Goal: Transaction & Acquisition: Book appointment/travel/reservation

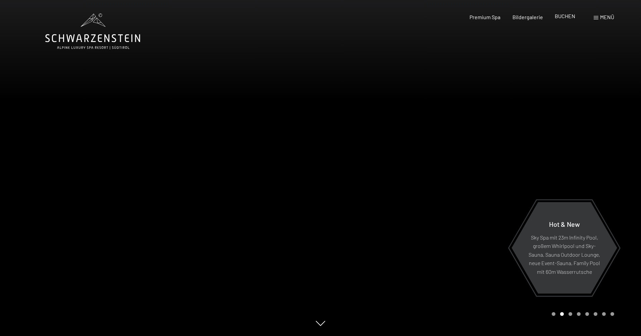
click at [559, 16] on span "BUCHEN" at bounding box center [565, 16] width 20 height 6
click at [564, 15] on span "BUCHEN" at bounding box center [565, 16] width 20 height 6
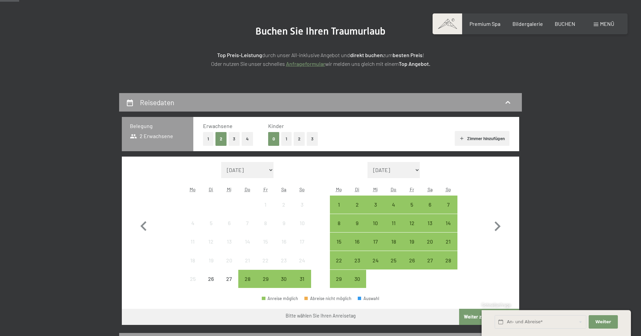
scroll to position [67, 0]
click at [497, 225] on icon "button" at bounding box center [497, 226] width 19 height 19
select select "2025-09-01"
select select "2025-10-01"
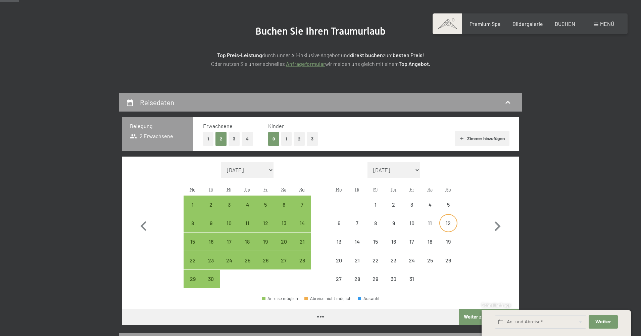
select select "2025-09-01"
select select "2025-10-01"
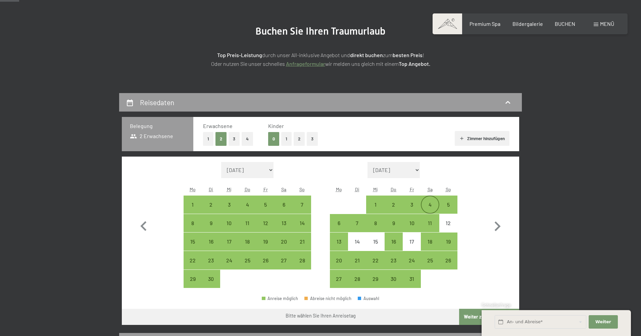
click at [433, 206] on div "4" at bounding box center [430, 210] width 17 height 17
select select "2025-09-01"
select select "2025-10-01"
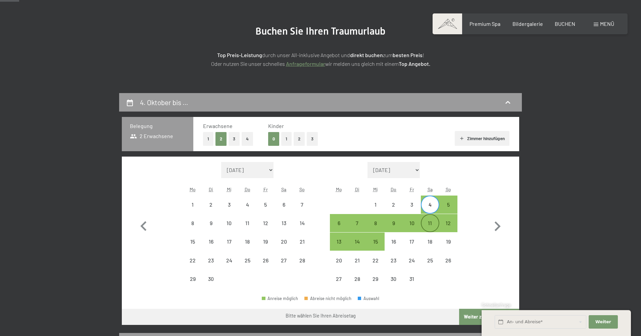
click at [432, 222] on div "11" at bounding box center [430, 228] width 17 height 17
select select "2025-09-01"
select select "2025-10-01"
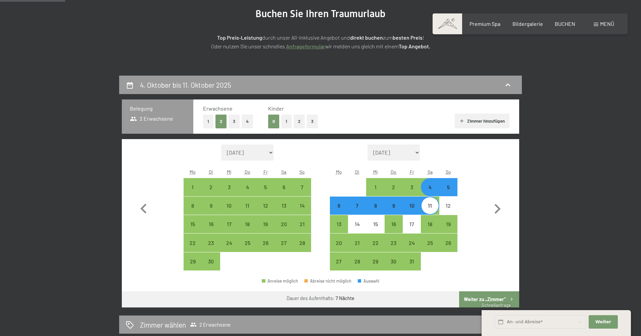
scroll to position [168, 0]
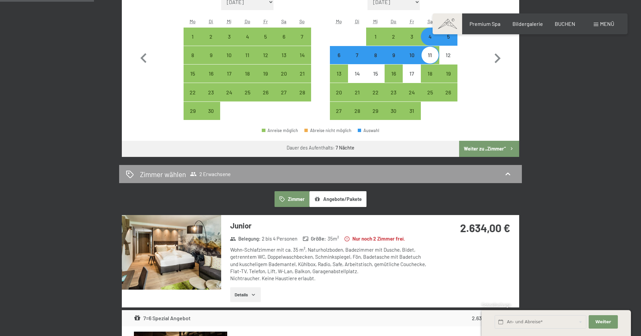
click at [493, 152] on button "Weiter zu „Zimmer“" at bounding box center [489, 149] width 60 height 16
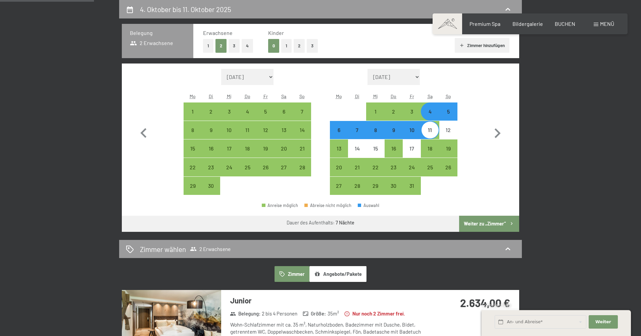
select select "[DATE]"
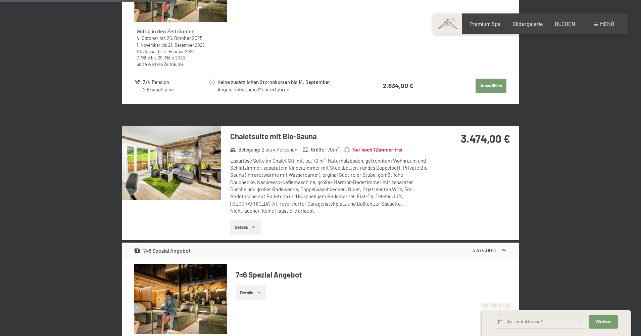
scroll to position [403, 0]
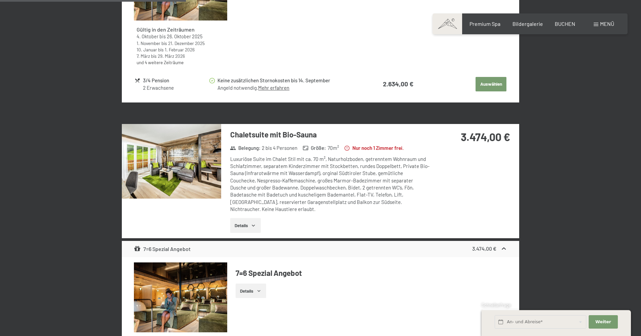
click at [206, 172] on img at bounding box center [171, 161] width 99 height 75
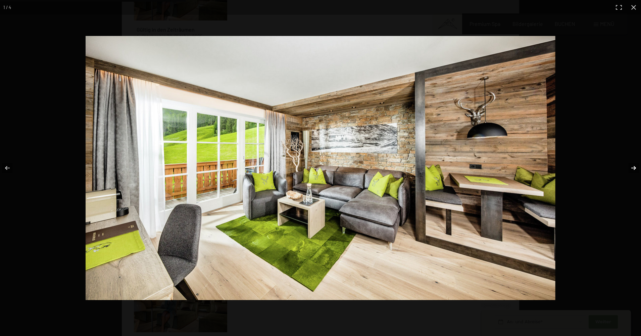
click at [632, 168] on button "button" at bounding box center [630, 168] width 24 height 34
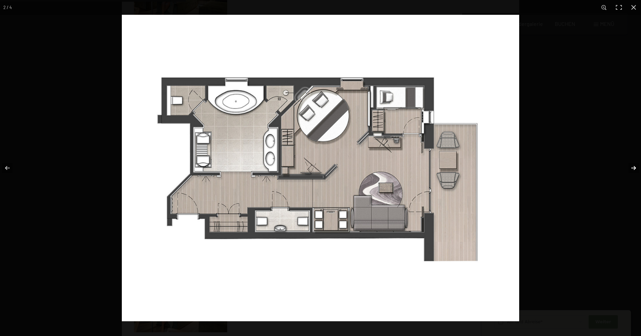
click at [633, 168] on button "button" at bounding box center [630, 168] width 24 height 34
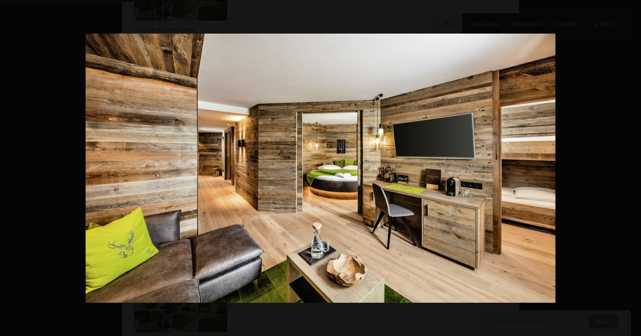
click at [633, 168] on button "button" at bounding box center [630, 168] width 24 height 34
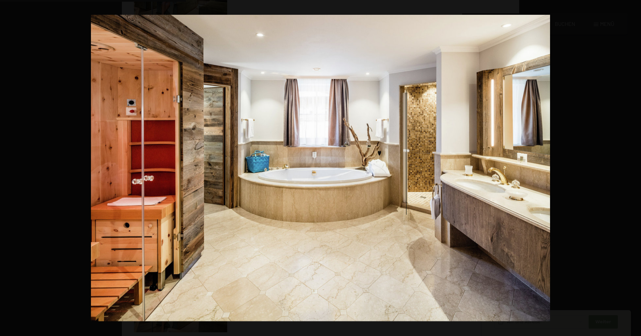
click at [633, 168] on button "button" at bounding box center [630, 168] width 24 height 34
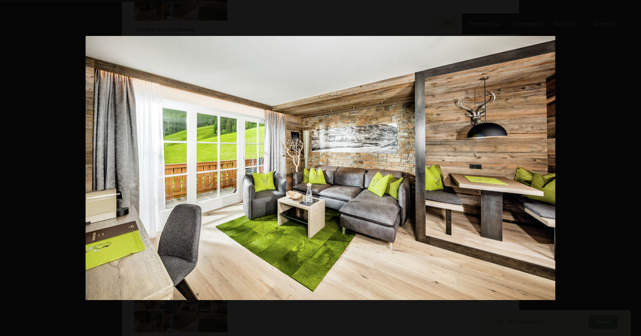
click at [633, 168] on button "button" at bounding box center [630, 168] width 24 height 34
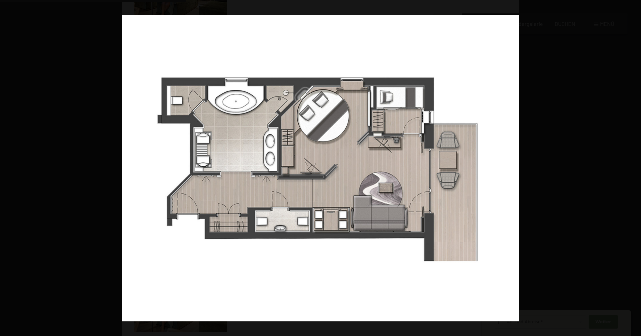
click at [633, 168] on button "button" at bounding box center [630, 168] width 24 height 34
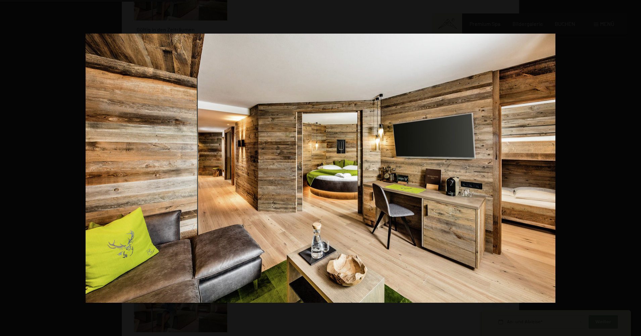
click at [633, 168] on button "button" at bounding box center [630, 168] width 24 height 34
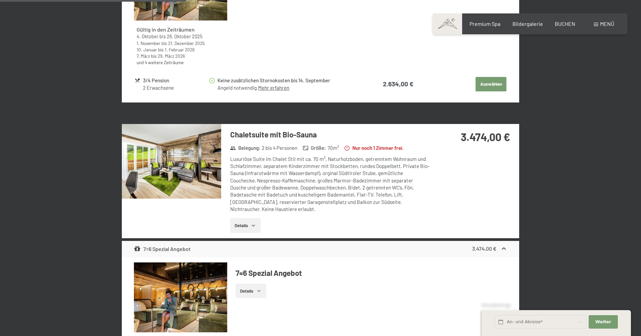
click at [0, 0] on button "button" at bounding box center [0, 0] width 0 height 0
click at [246, 225] on button "Details" at bounding box center [245, 225] width 31 height 15
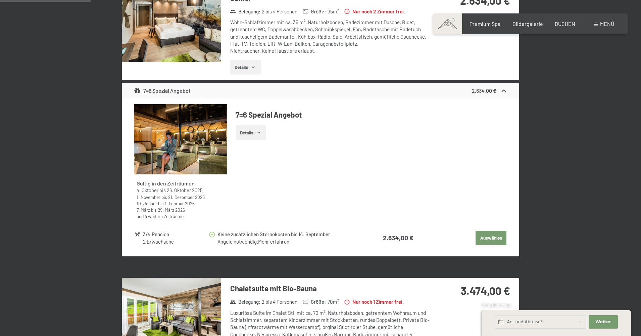
scroll to position [269, 0]
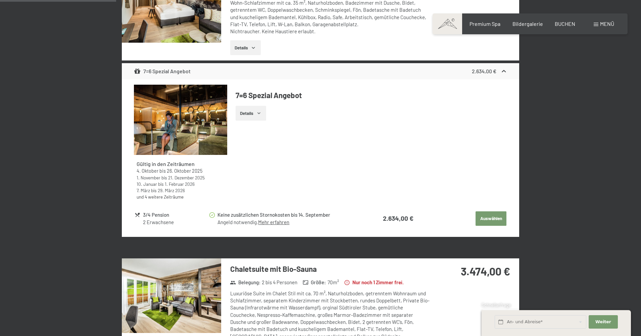
click at [188, 294] on img at bounding box center [171, 295] width 99 height 75
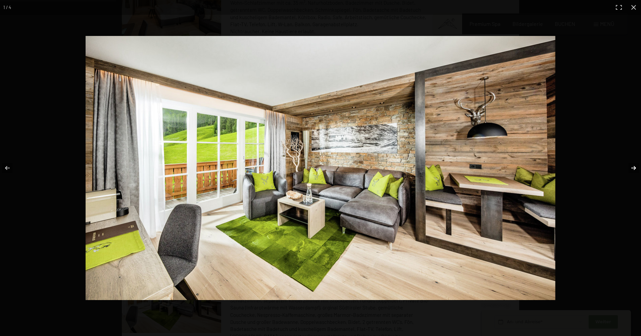
click at [635, 168] on button "button" at bounding box center [630, 168] width 24 height 34
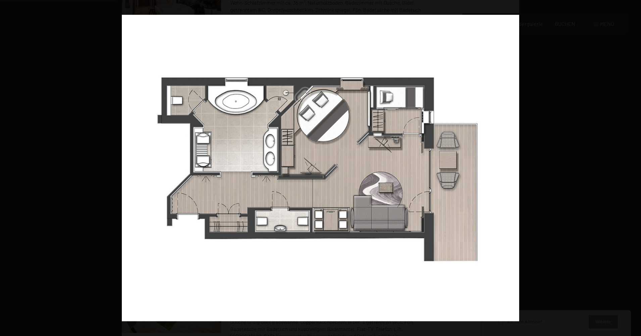
click at [637, 169] on button "button" at bounding box center [630, 168] width 24 height 34
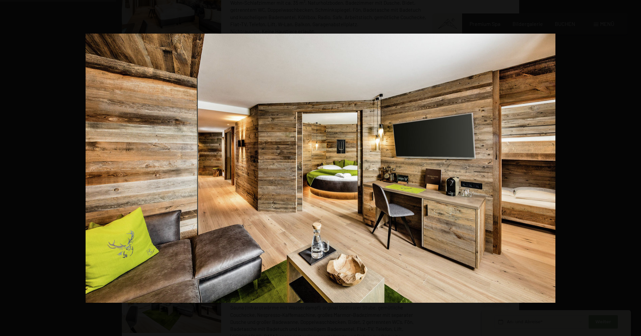
click at [637, 169] on button "button" at bounding box center [630, 168] width 24 height 34
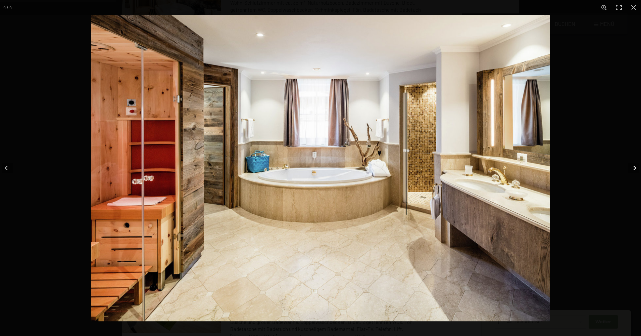
click at [637, 168] on button "button" at bounding box center [630, 168] width 24 height 34
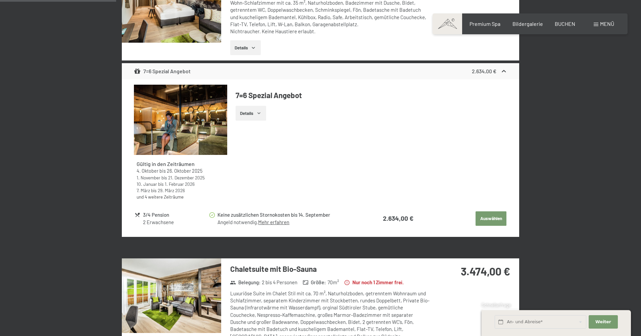
click at [0, 0] on button "button" at bounding box center [0, 0] width 0 height 0
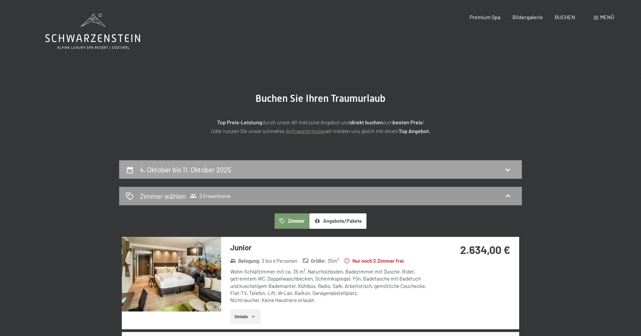
click at [231, 168] on h2 "4. Oktober bis 11. Oktober 2025" at bounding box center [185, 169] width 91 height 8
select select "[DATE]"
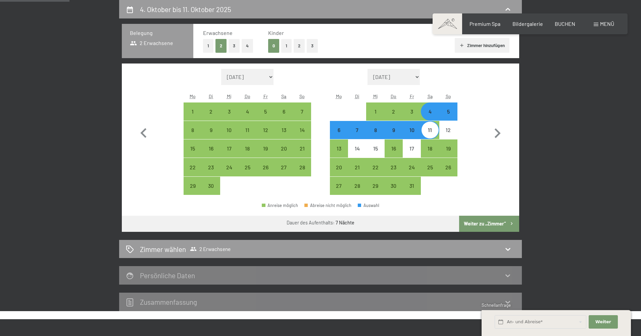
click at [286, 44] on button "1" at bounding box center [286, 46] width 10 height 14
select select "[DATE]"
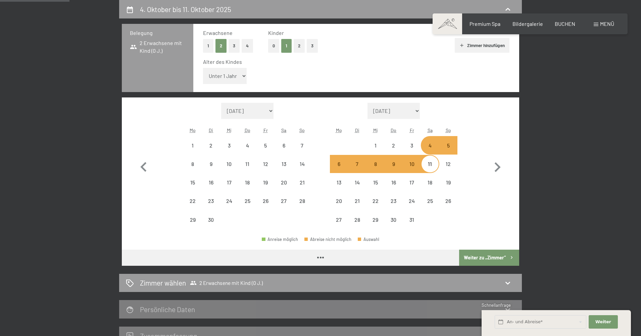
click at [243, 77] on select "Unter 1 Jahr 1 Jahr 2 Jahre 3 Jahre 4 Jahre 5 Jahre 6 Jahre 7 Jahre 8 Jahre 9 J…" at bounding box center [225, 76] width 44 height 16
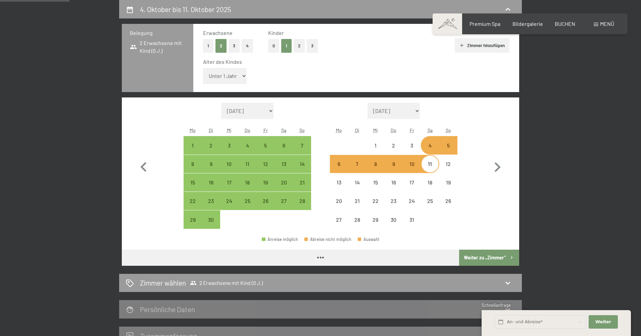
select select "[DATE]"
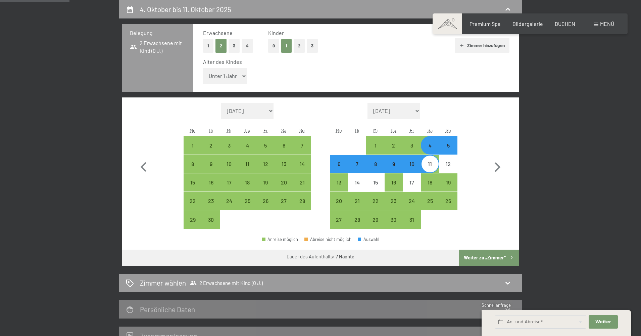
select select "14"
click at [203, 68] on select "Unter 1 Jahr 1 Jahr 2 Jahre 3 Jahre 4 Jahre 5 Jahre 6 Jahre 7 Jahre 8 Jahre 9 J…" at bounding box center [225, 76] width 44 height 16
select select "[DATE]"
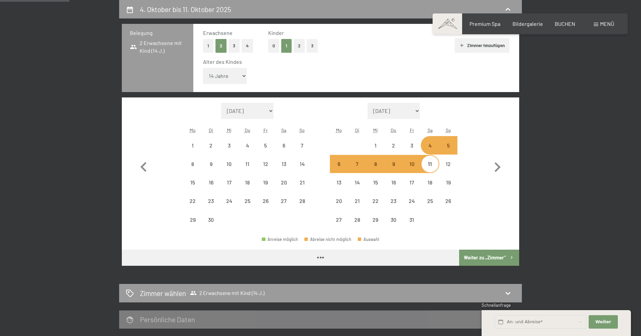
click at [487, 254] on button "Weiter zu „Zimmer“" at bounding box center [489, 257] width 60 height 16
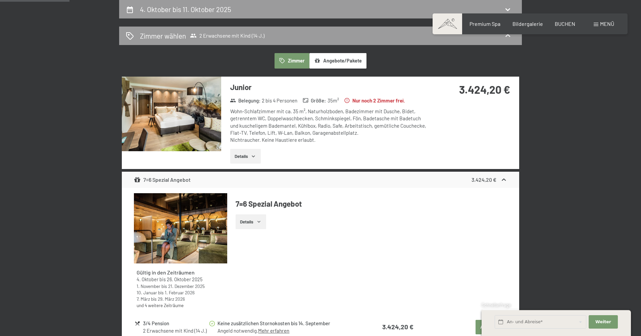
select select "[DATE]"
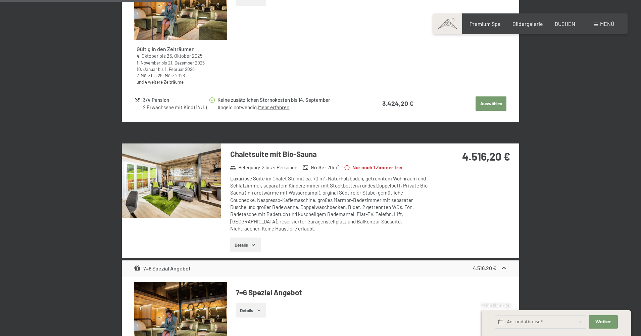
scroll to position [395, 0]
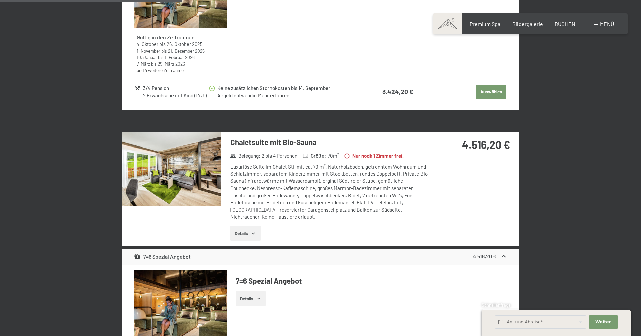
click at [253, 234] on icon "button" at bounding box center [253, 232] width 5 height 5
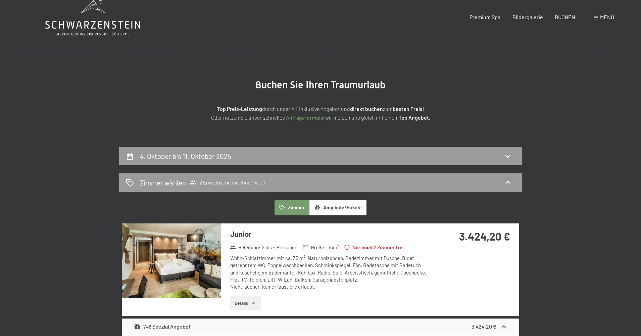
scroll to position [0, 0]
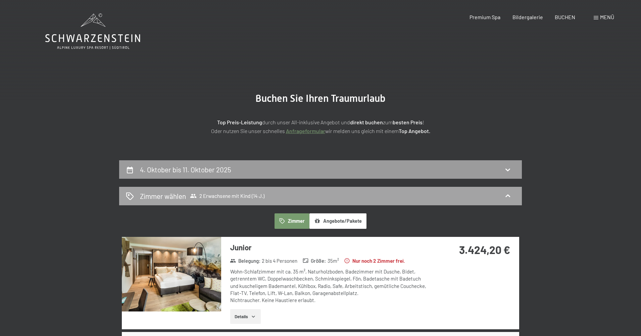
click at [240, 194] on span "2 Erwachsene mit Kind (14 J.)" at bounding box center [227, 195] width 75 height 7
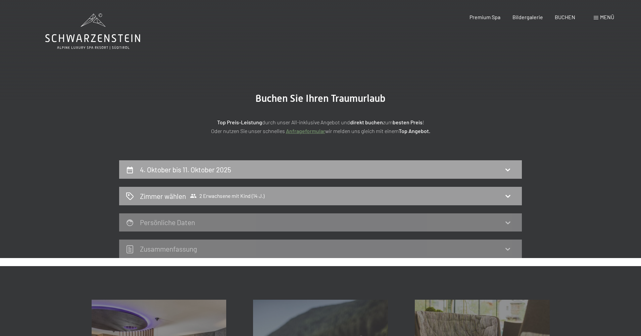
click at [202, 170] on h2 "4. Oktober bis 11. Oktober 2025" at bounding box center [185, 169] width 91 height 8
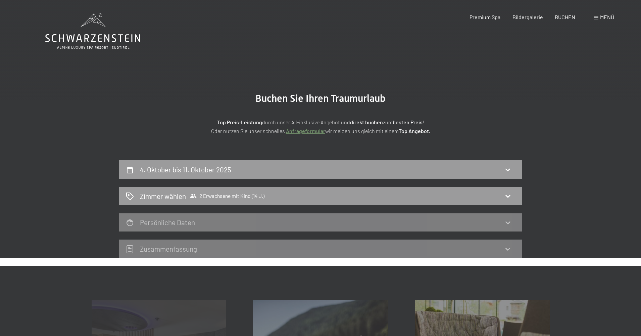
scroll to position [160, 0]
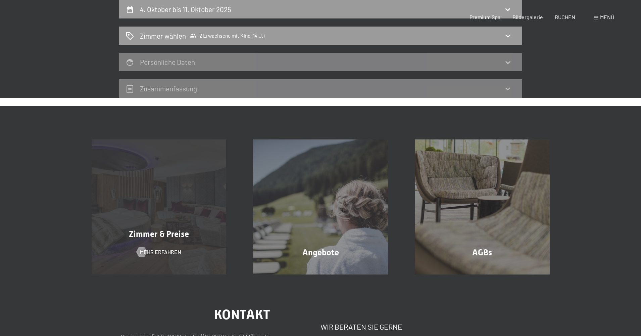
select select "14"
select select "[DATE]"
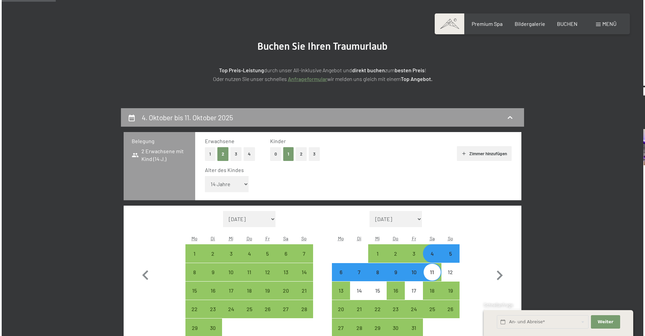
scroll to position [59, 0]
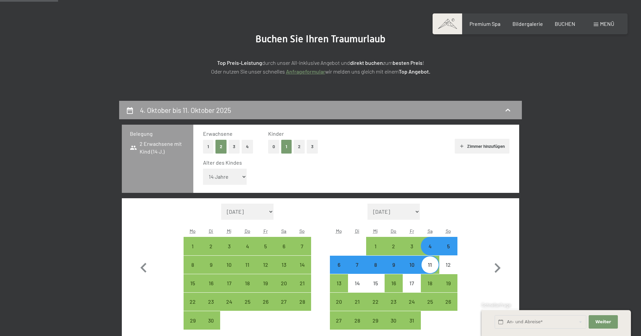
click at [605, 22] on span "Menü" at bounding box center [607, 23] width 14 height 6
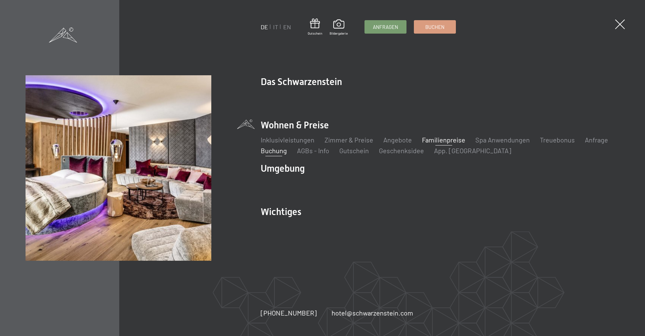
click at [444, 138] on link "Familienpreise" at bounding box center [443, 140] width 43 height 8
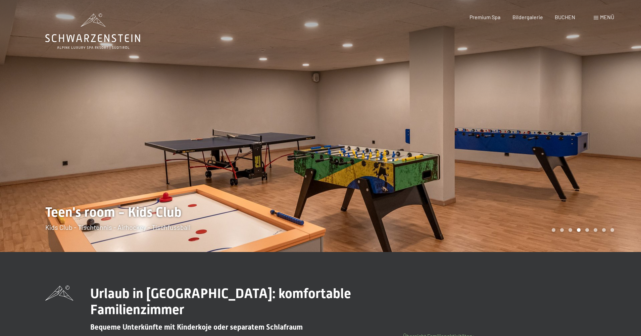
click at [605, 17] on span "Menü" at bounding box center [607, 17] width 14 height 6
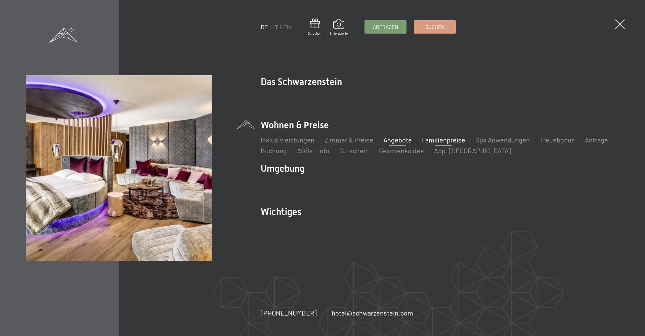
click at [397, 140] on link "Angebote" at bounding box center [397, 140] width 29 height 8
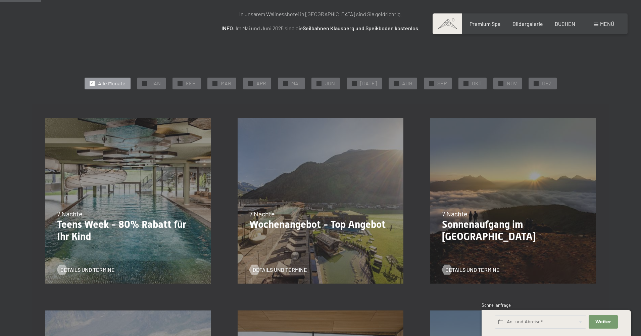
scroll to position [101, 0]
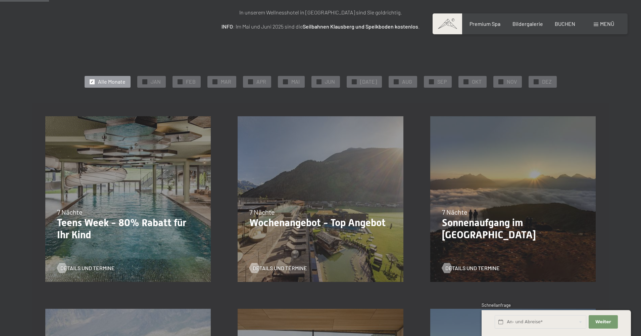
click at [118, 224] on p "Teens Week - 80% Rabatt für Ihr Kind" at bounding box center [128, 229] width 142 height 24
click at [92, 265] on span "Details und Termine" at bounding box center [94, 267] width 54 height 7
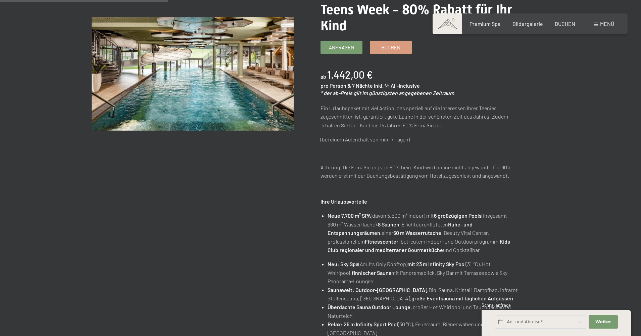
scroll to position [101, 0]
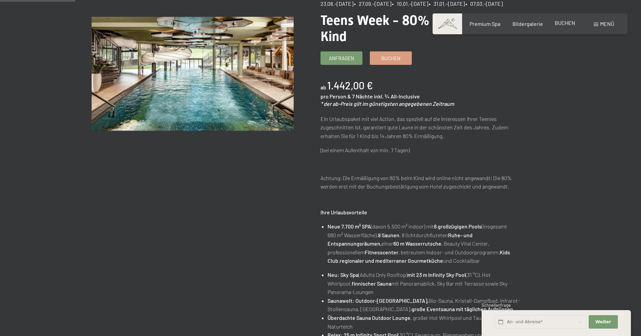
click at [567, 22] on span "BUCHEN" at bounding box center [565, 22] width 20 height 6
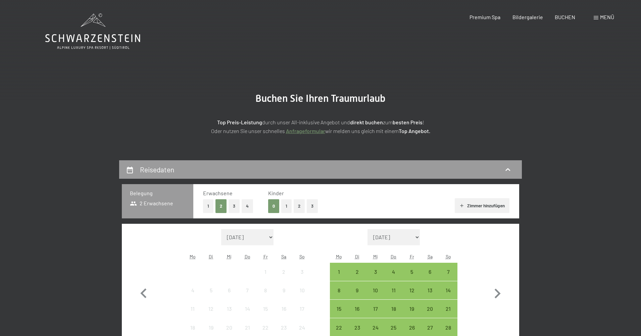
click at [281, 206] on div "0 1 2 3" at bounding box center [292, 206] width 49 height 14
click at [284, 206] on button "1" at bounding box center [286, 206] width 10 height 14
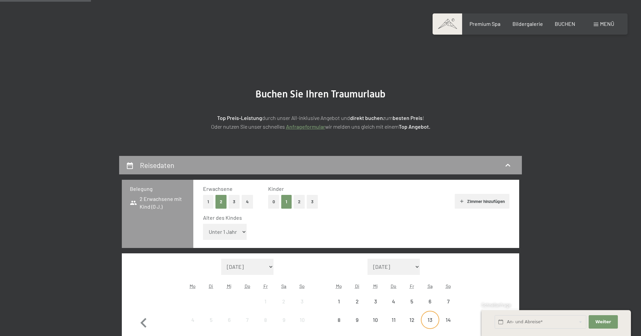
scroll to position [101, 0]
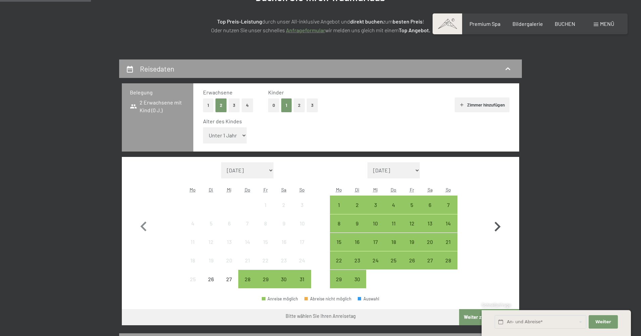
click at [495, 229] on icon "button" at bounding box center [497, 226] width 19 height 19
select select "[DATE]"
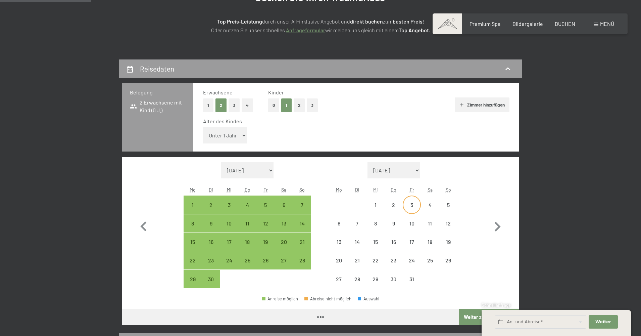
select select "[DATE]"
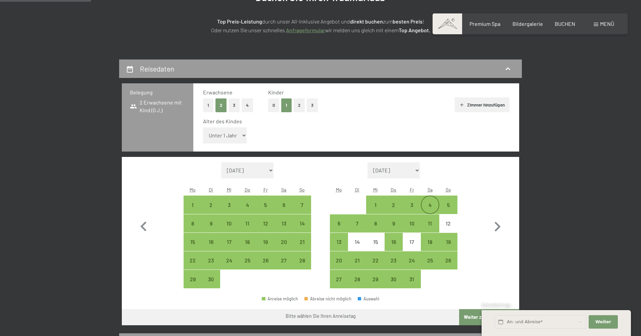
click at [426, 203] on div "4" at bounding box center [430, 210] width 17 height 17
select select "[DATE]"
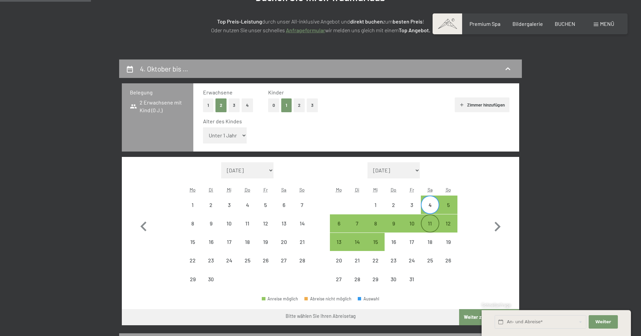
click at [432, 222] on div "11" at bounding box center [430, 229] width 17 height 17
select select "[DATE]"
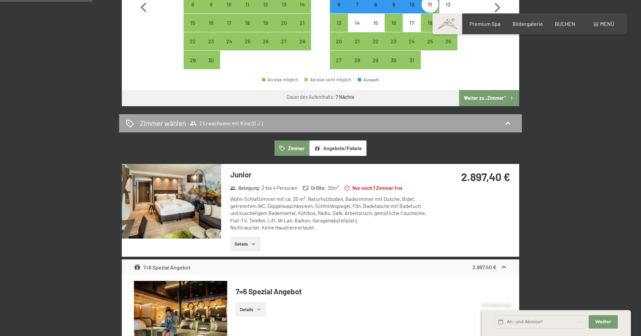
scroll to position [235, 0]
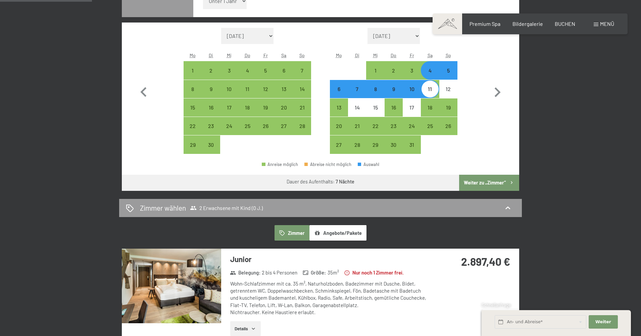
click at [484, 184] on button "Weiter zu „Zimmer“" at bounding box center [489, 183] width 60 height 16
select select "[DATE]"
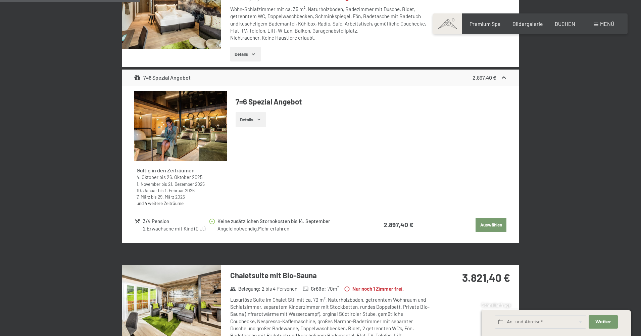
scroll to position [93, 0]
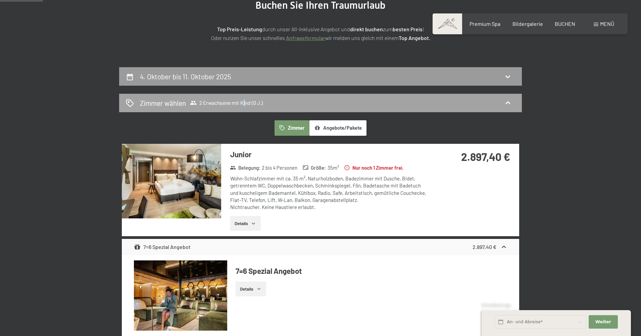
click at [245, 101] on span "2 Erwachsene mit Kind (0 J.)" at bounding box center [226, 102] width 73 height 7
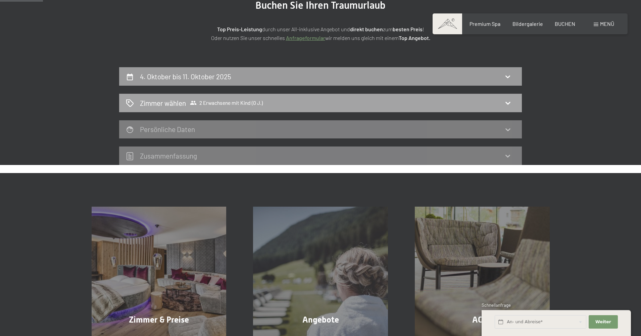
click at [506, 103] on icon at bounding box center [508, 103] width 8 height 8
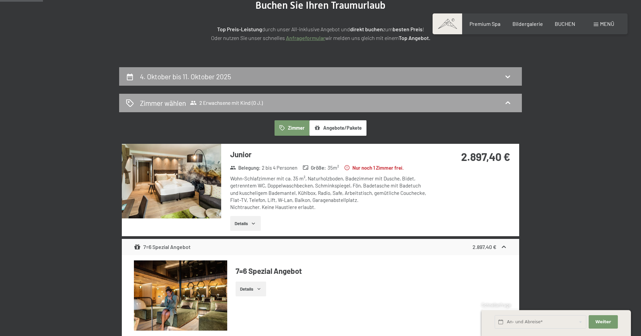
click at [270, 104] on div "Zimmer wählen 2 Erwachsene mit Kind (0 J.)" at bounding box center [320, 103] width 389 height 10
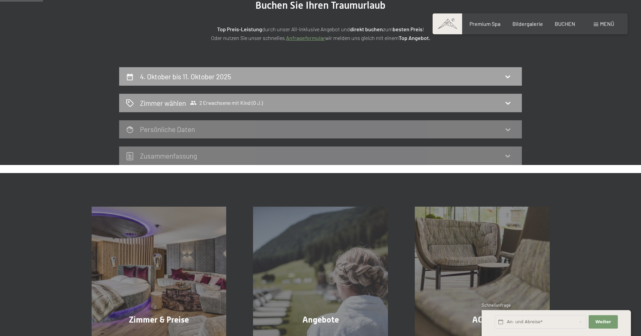
click at [215, 77] on h2 "4. Oktober bis 11. Oktober 2025" at bounding box center [185, 76] width 91 height 8
select select "[DATE]"
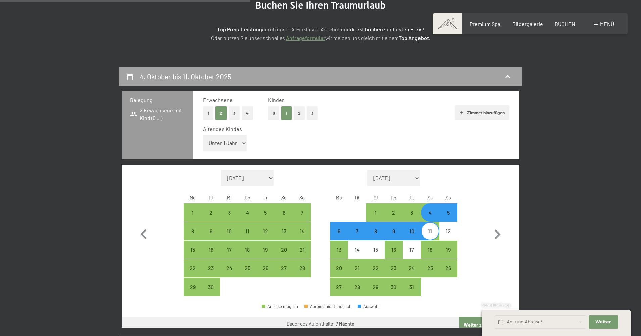
scroll to position [160, 0]
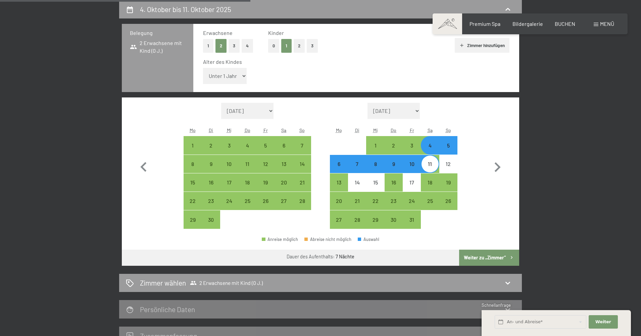
click at [240, 76] on select "Unter 1 Jahr 1 Jahr 2 Jahre 3 Jahre 4 Jahre 5 Jahre 6 Jahre 7 Jahre 8 Jahre 9 J…" at bounding box center [225, 76] width 44 height 16
select select "14"
click at [203, 68] on select "Unter 1 Jahr 1 Jahr 2 Jahre 3 Jahre 4 Jahre 5 Jahre 6 Jahre 7 Jahre 8 Jahre 9 J…" at bounding box center [225, 76] width 44 height 16
select select "[DATE]"
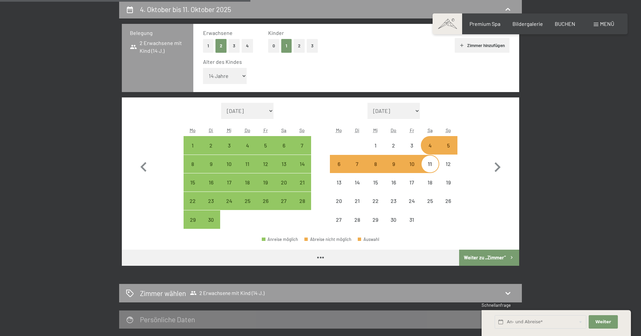
select select "[DATE]"
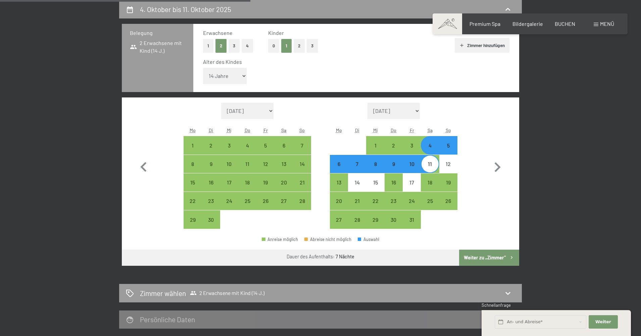
click at [493, 255] on button "Weiter zu „Zimmer“" at bounding box center [489, 257] width 60 height 16
select select "[DATE]"
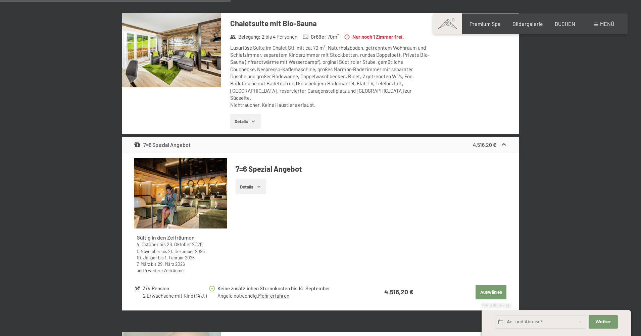
scroll to position [530, 0]
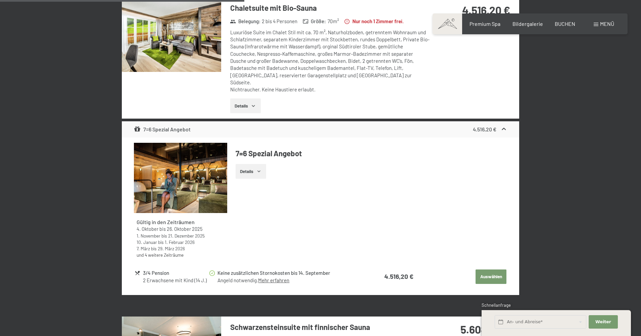
click at [491, 126] on strong "4.516,20 €" at bounding box center [485, 129] width 24 height 6
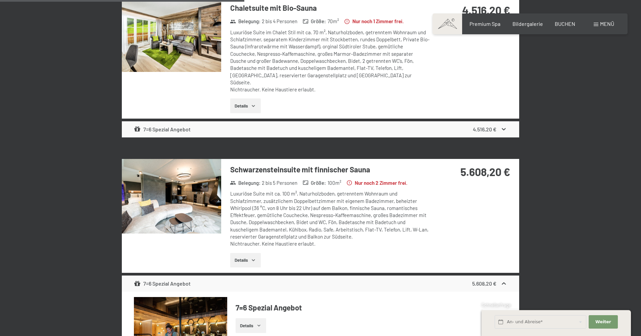
click at [491, 126] on strong "4.516,20 €" at bounding box center [485, 129] width 24 height 6
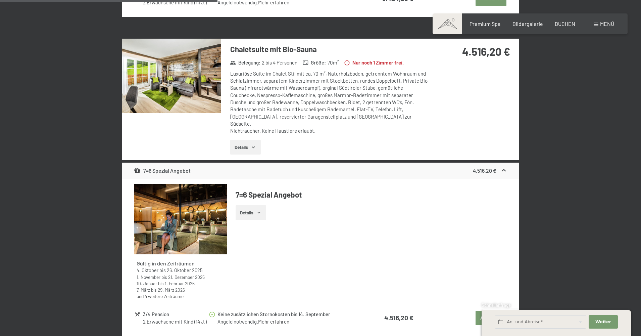
scroll to position [462, 0]
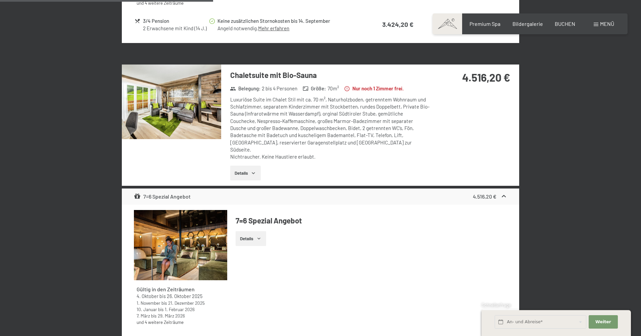
click at [249, 170] on button "Details" at bounding box center [245, 173] width 31 height 15
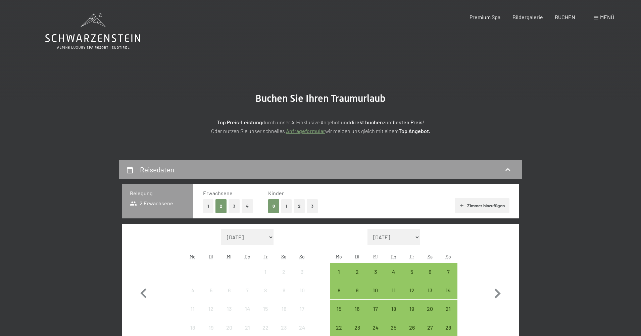
click at [208, 204] on button "1" at bounding box center [208, 206] width 10 height 14
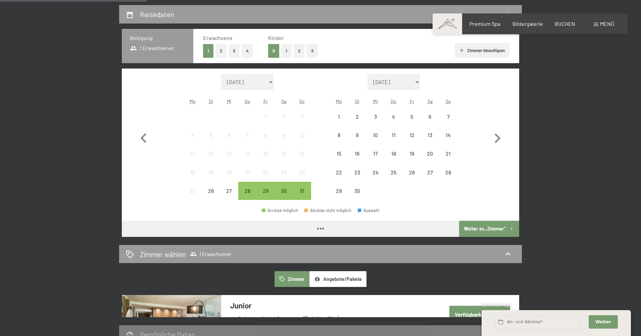
scroll to position [168, 0]
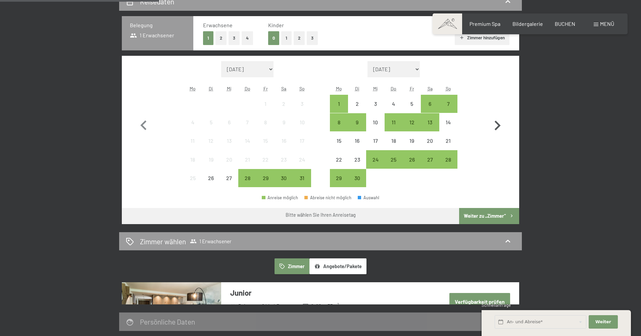
click at [497, 124] on icon "button" at bounding box center [498, 126] width 6 height 10
select select "[DATE]"
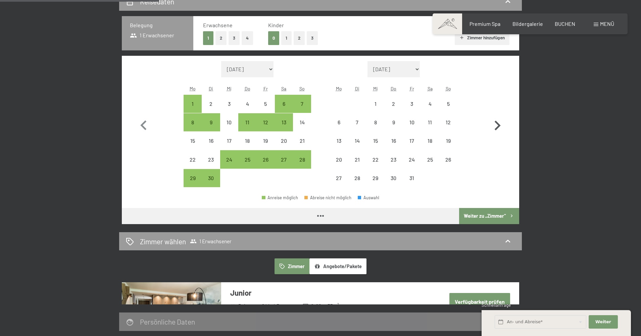
select select "[DATE]"
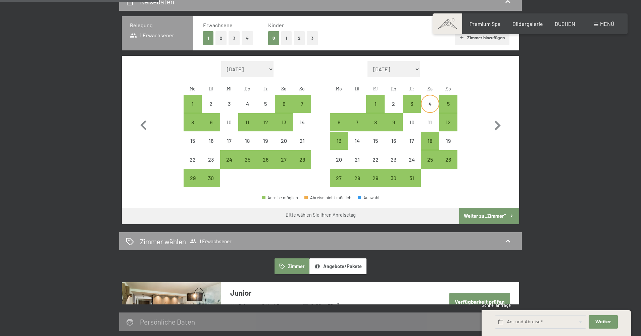
click at [431, 107] on div "4" at bounding box center [430, 109] width 17 height 17
select select "[DATE]"
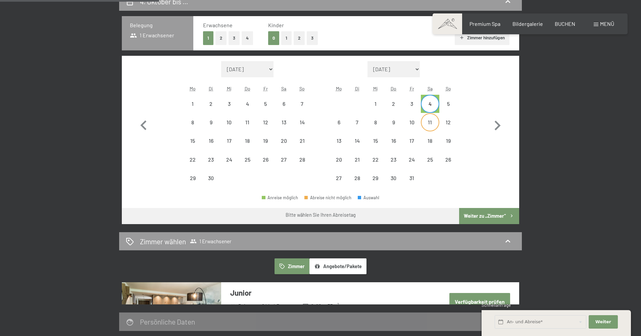
click at [434, 125] on div "11" at bounding box center [430, 128] width 17 height 17
select select "[DATE]"
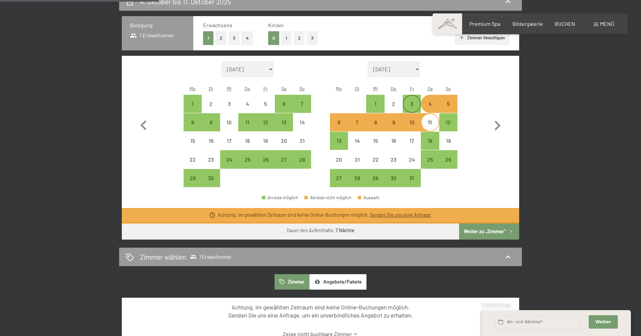
click at [409, 107] on div "3" at bounding box center [412, 109] width 17 height 17
select select "[DATE]"
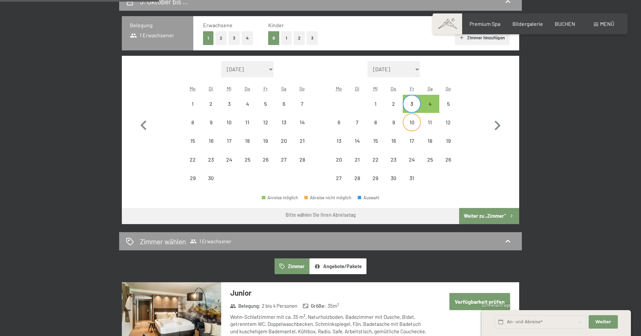
click at [415, 123] on div "10" at bounding box center [412, 128] width 17 height 17
select select "[DATE]"
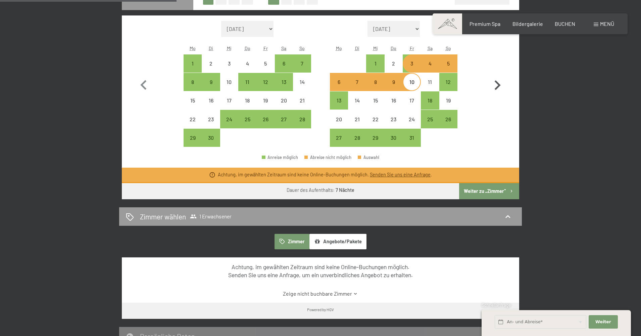
scroll to position [201, 0]
